Goal: Download file/media

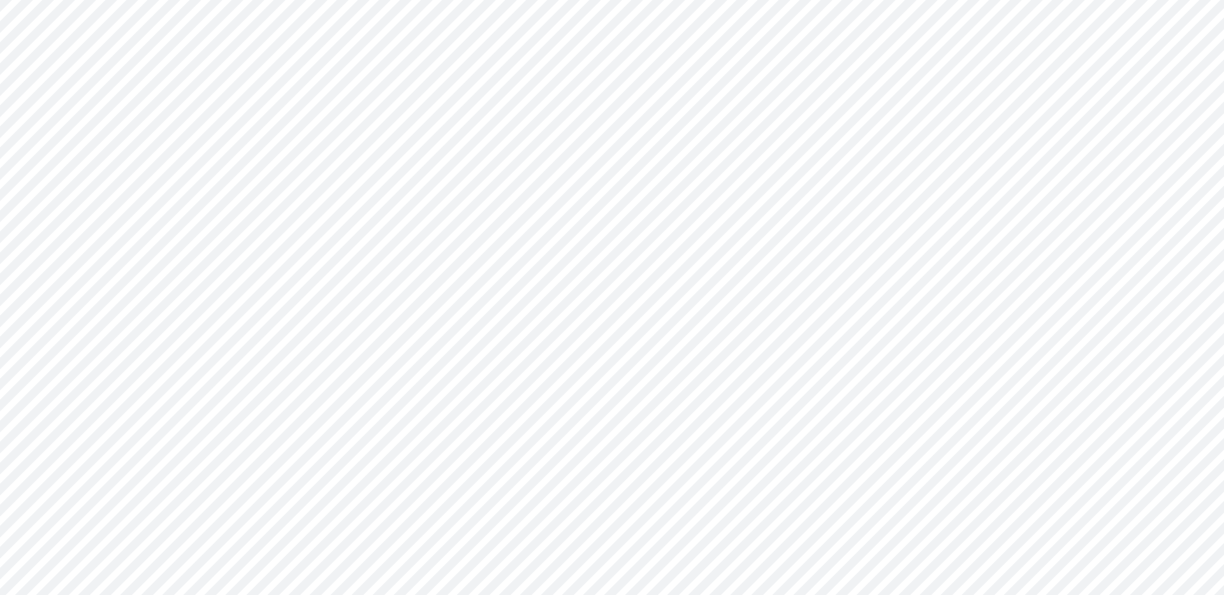
type input "0"
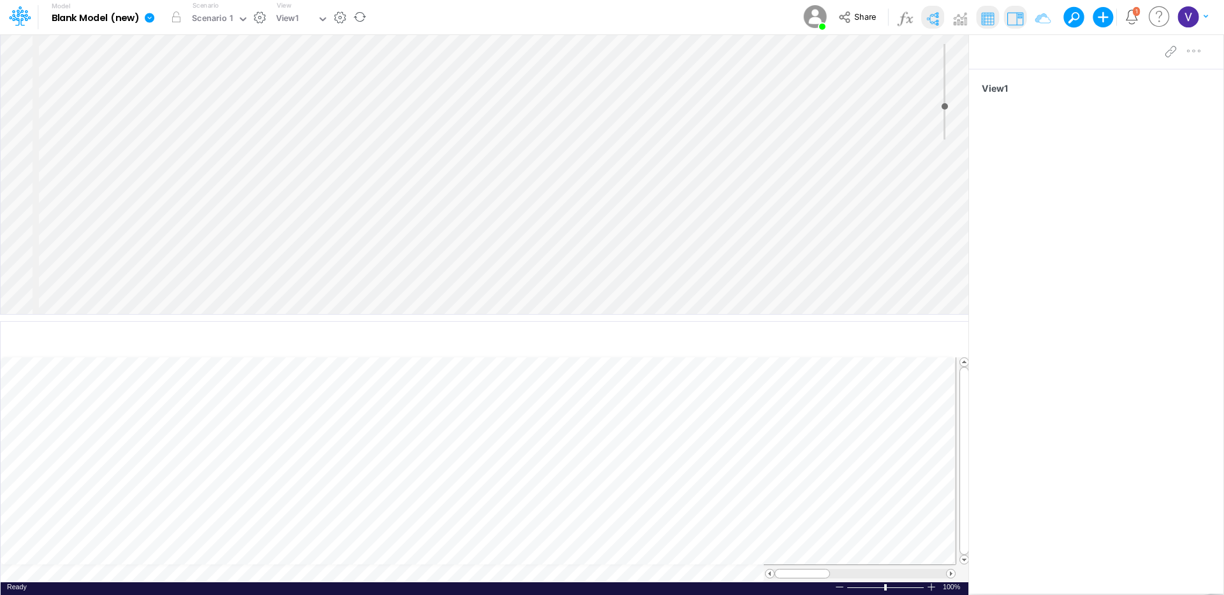
click at [150, 16] on icon at bounding box center [150, 18] width 10 height 10
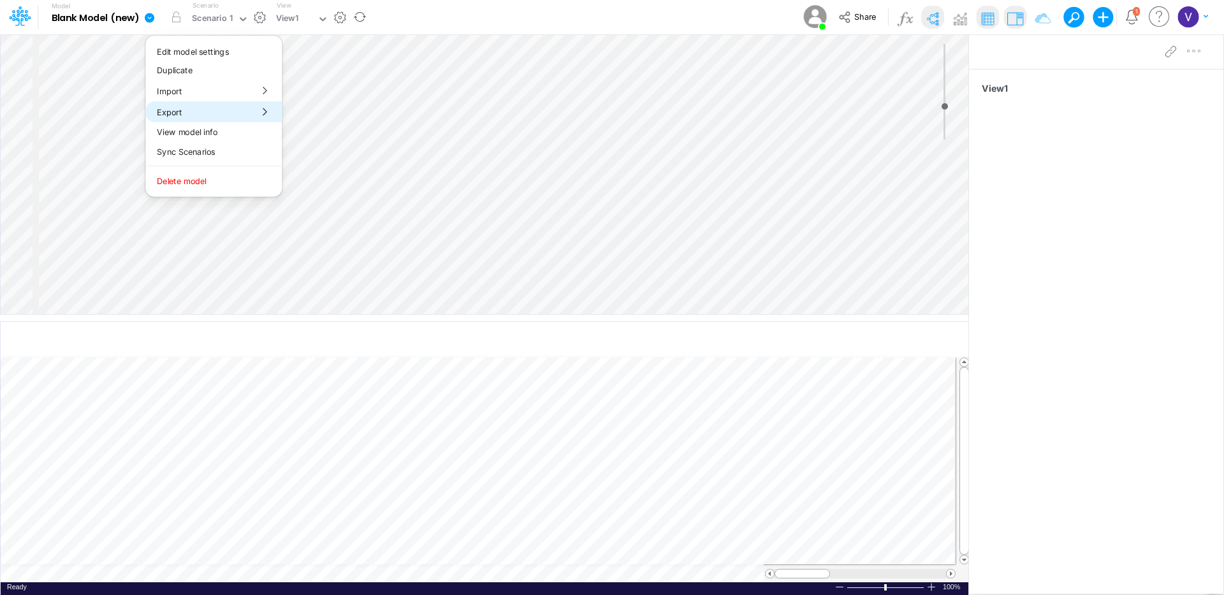
click at [193, 115] on button "Export" at bounding box center [213, 111] width 136 height 21
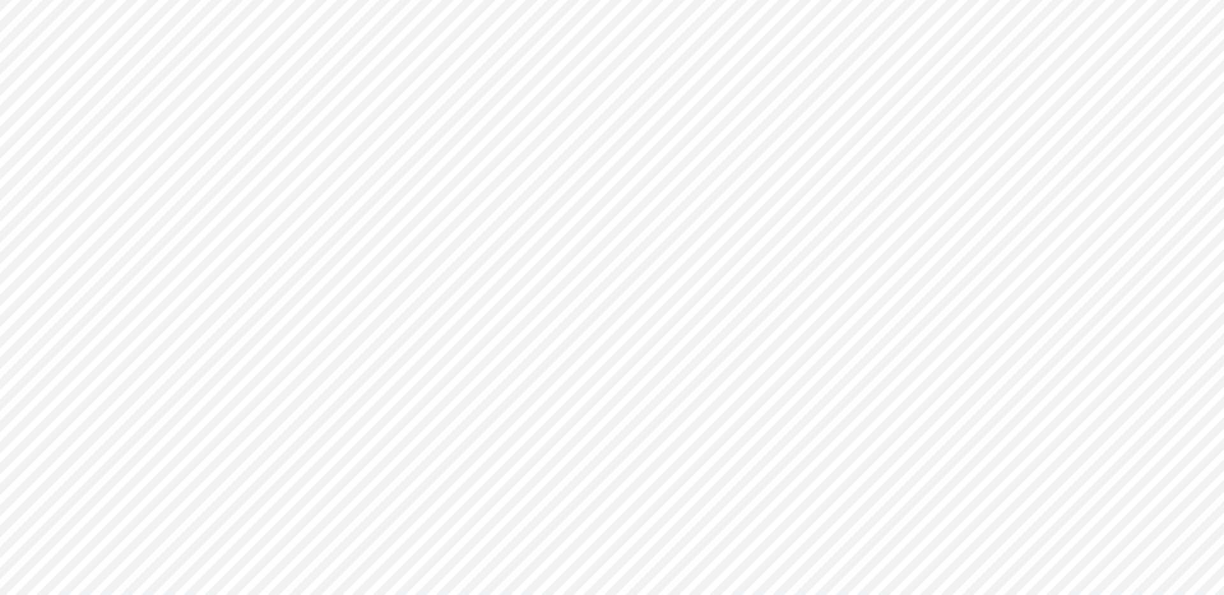
type input "0"
click at [108, 108] on div at bounding box center [612, 297] width 1224 height 595
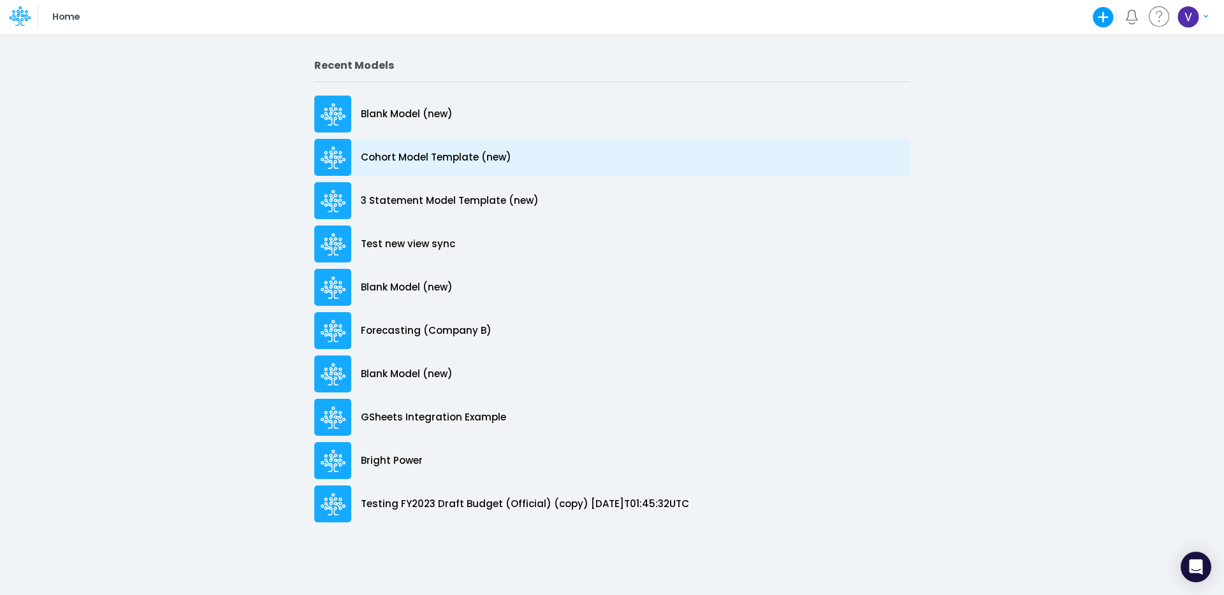
click at [442, 152] on p "Cohort Model Template (new)" at bounding box center [436, 157] width 150 height 15
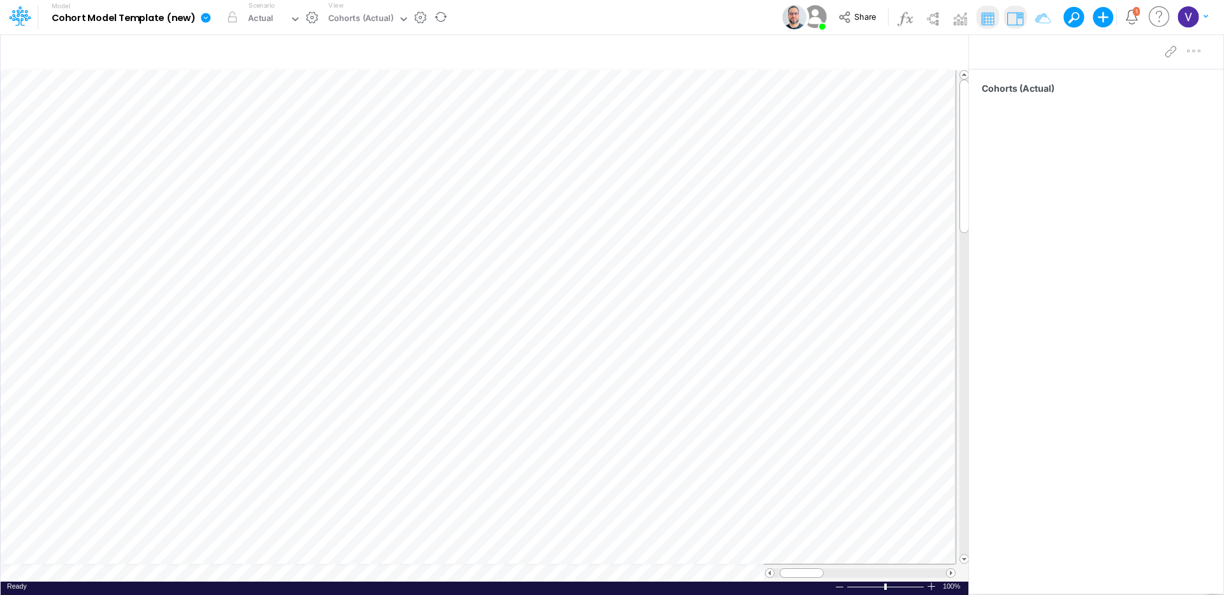
click at [210, 18] on icon at bounding box center [205, 17] width 11 height 11
click at [266, 109] on button "Export" at bounding box center [270, 111] width 136 height 21
click at [379, 123] on button "Views" at bounding box center [407, 119] width 136 height 20
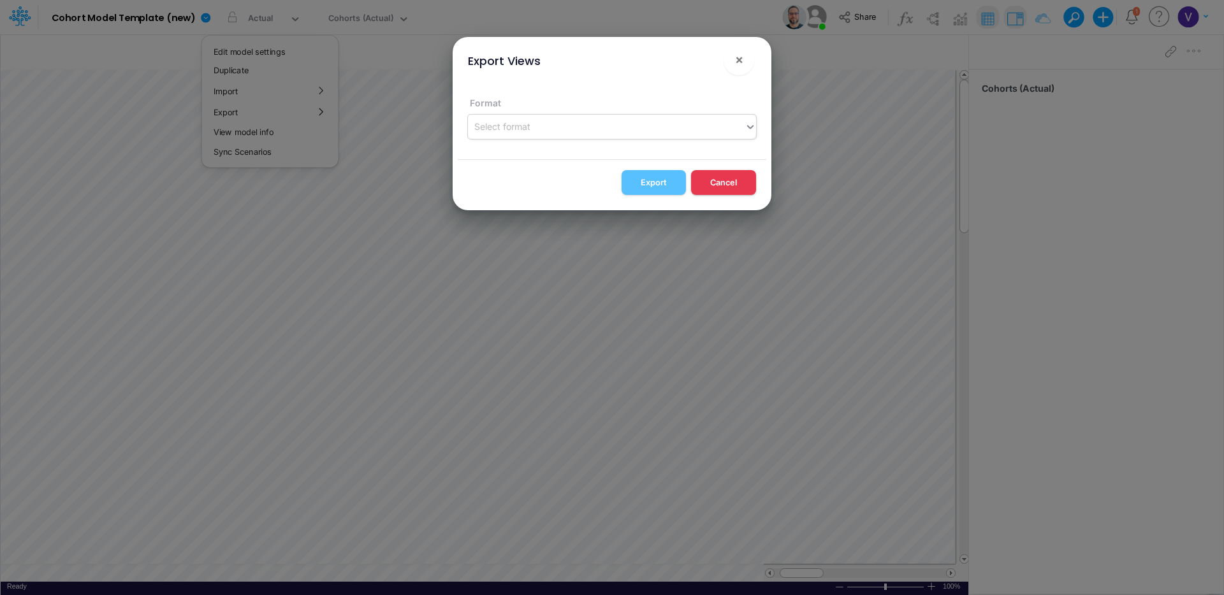
click at [603, 122] on div "Select format" at bounding box center [606, 126] width 277 height 21
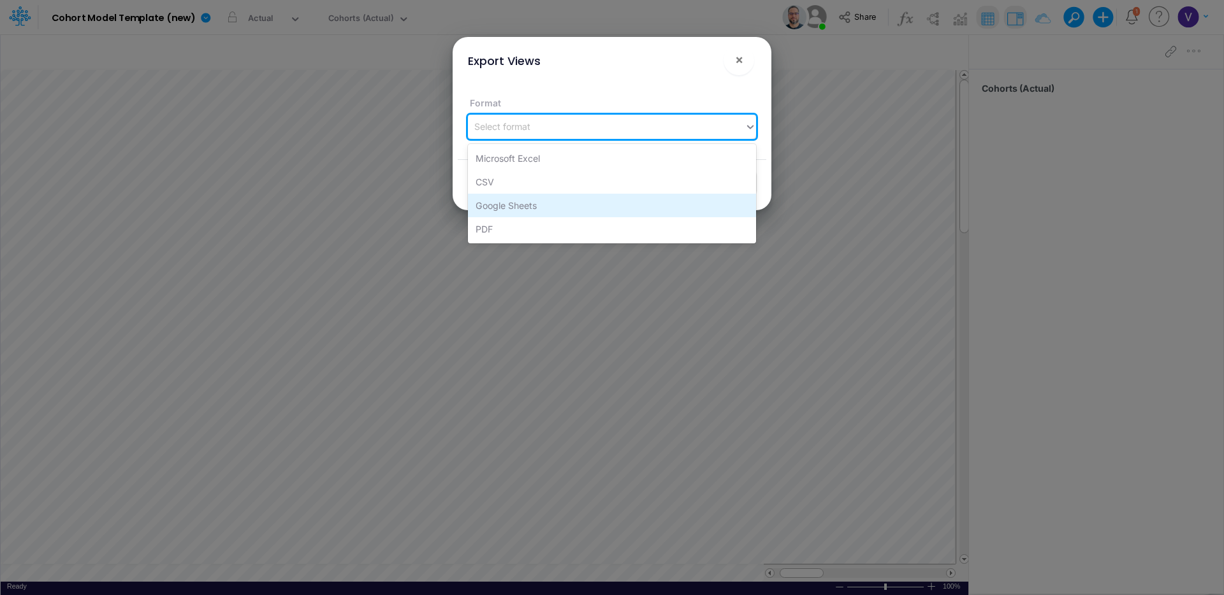
click at [510, 208] on div "Google Sheets" at bounding box center [612, 206] width 288 height 24
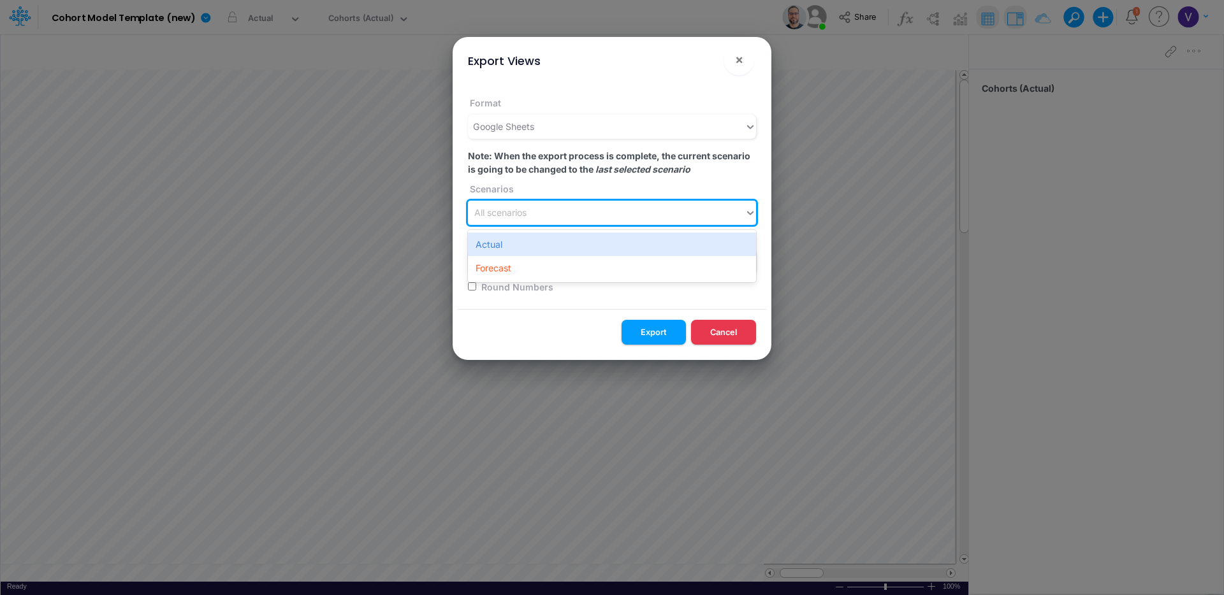
click at [553, 203] on div "All scenarios" at bounding box center [606, 213] width 277 height 21
click at [541, 241] on div "Actual" at bounding box center [612, 245] width 288 height 24
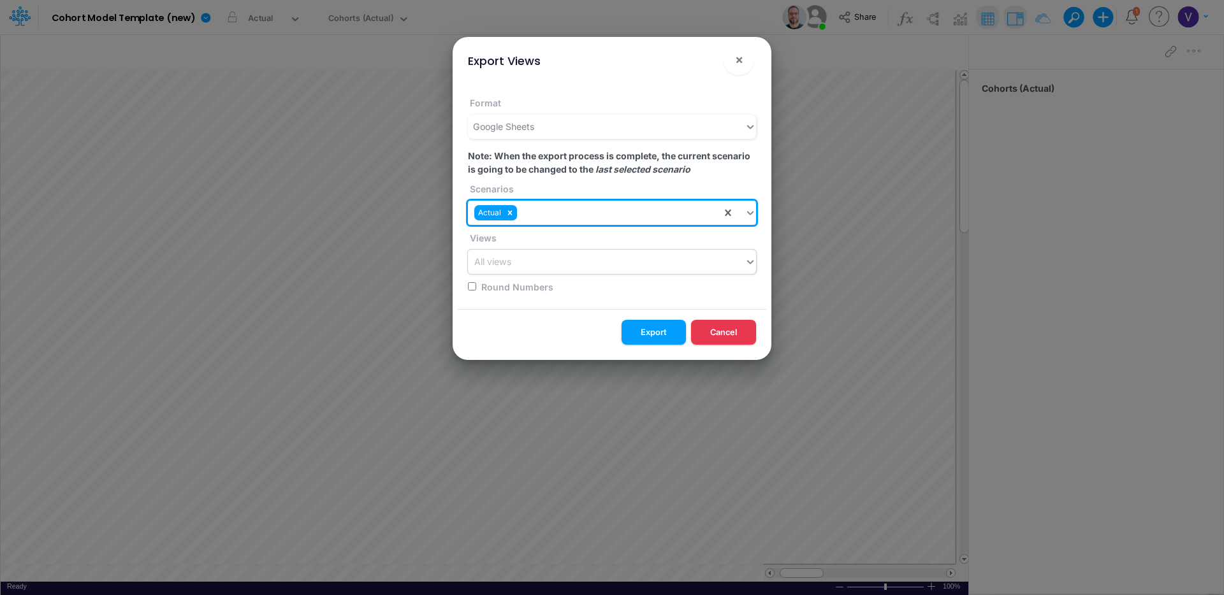
click at [543, 254] on div "All views" at bounding box center [606, 262] width 277 height 21
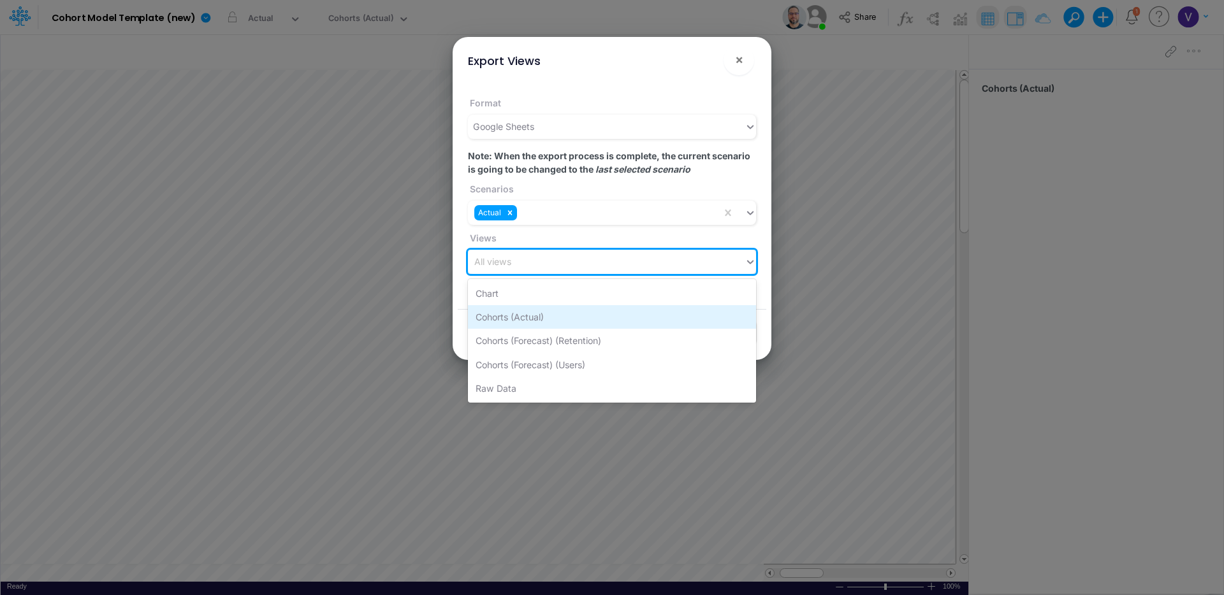
click at [547, 314] on div "Cohorts (Actual)" at bounding box center [612, 317] width 288 height 24
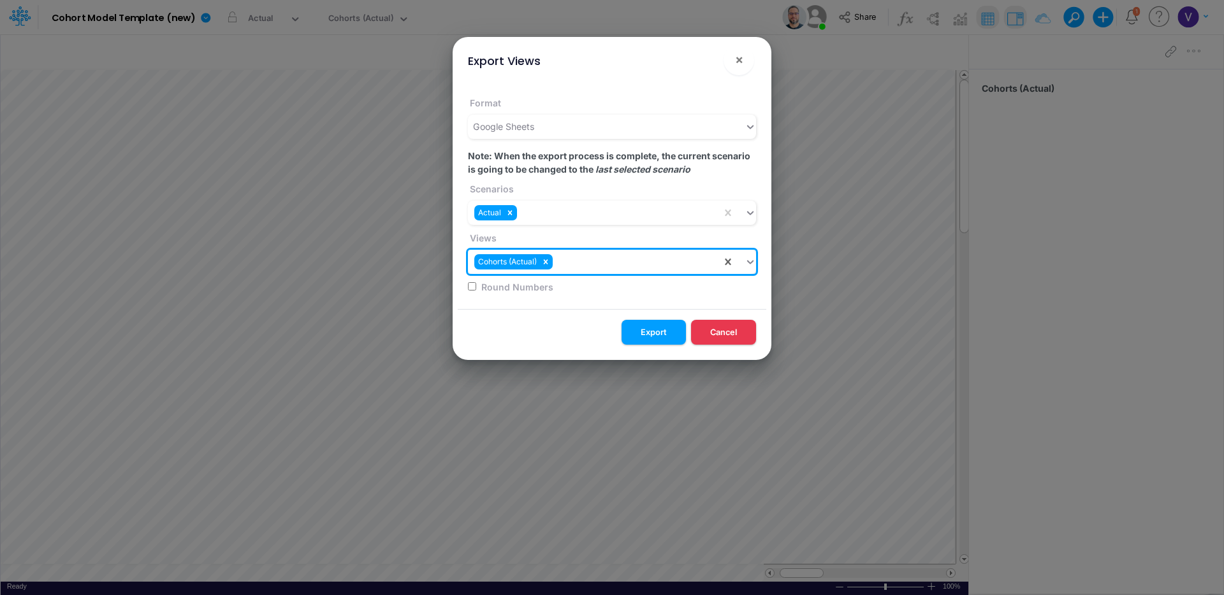
click at [677, 326] on button "Export" at bounding box center [653, 332] width 64 height 25
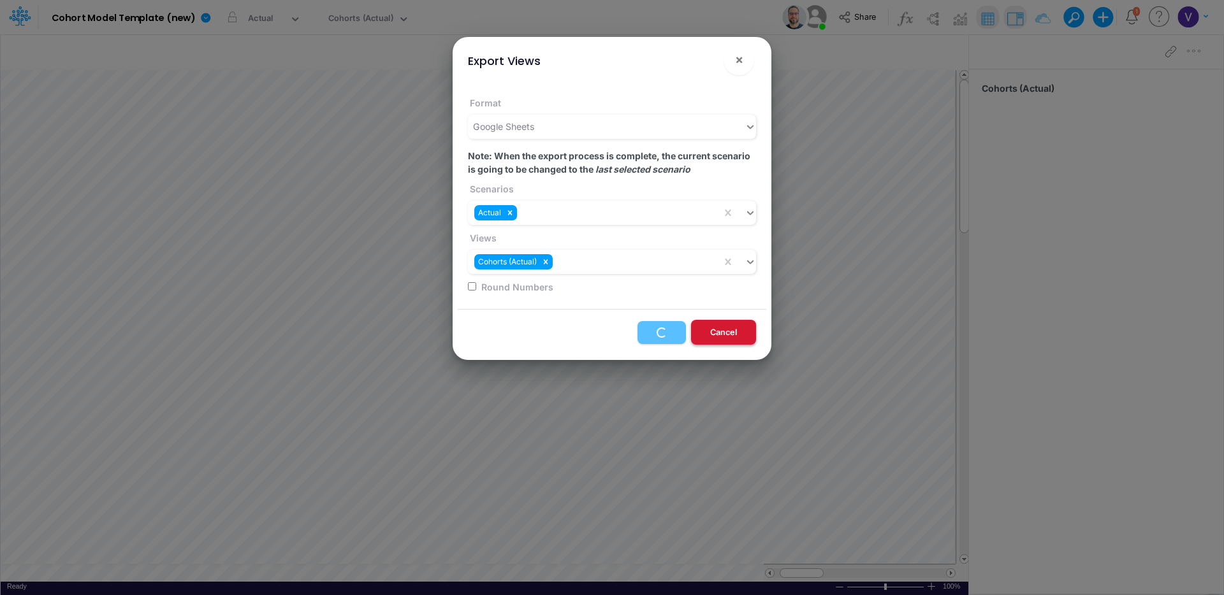
click at [735, 334] on button "Cancel" at bounding box center [723, 332] width 65 height 25
